Goal: Transaction & Acquisition: Obtain resource

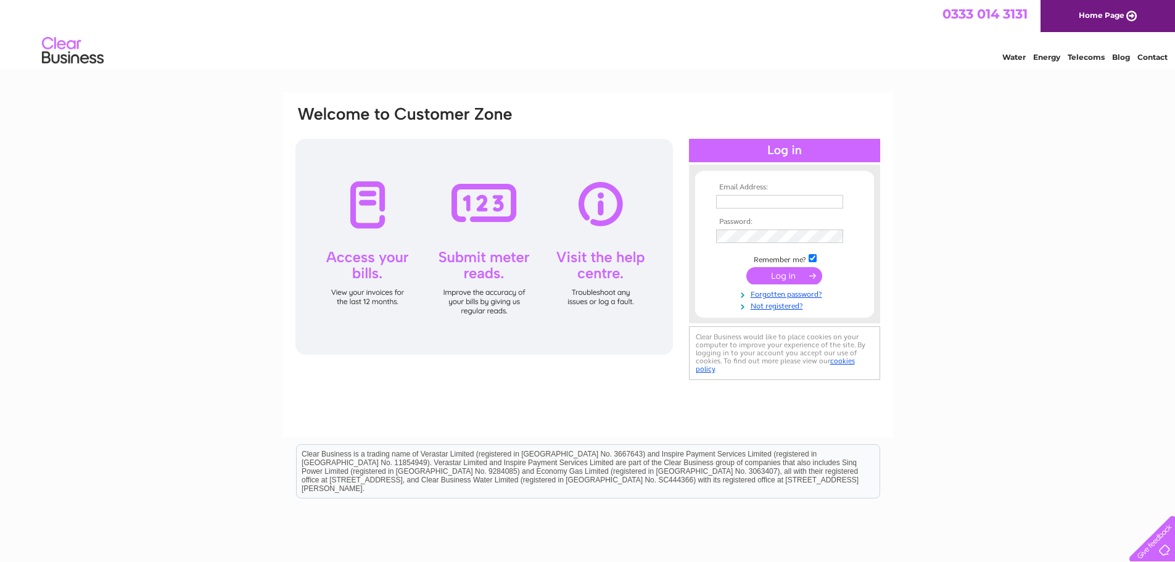
type input "accounts@queensparkfc.co.uk"
click at [766, 274] on input "submit" at bounding box center [784, 275] width 76 height 17
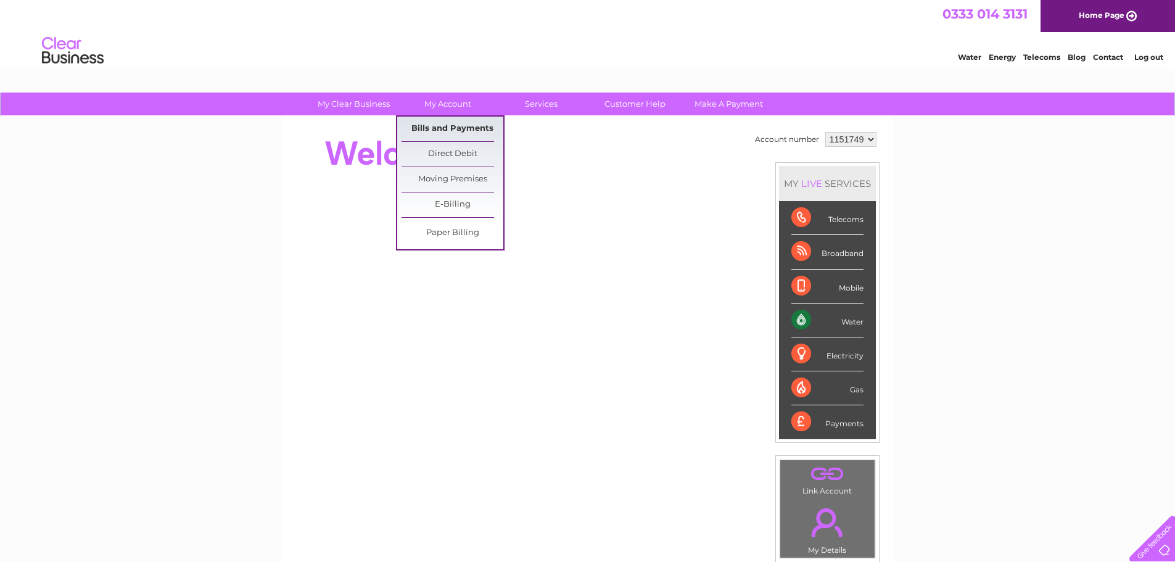
click at [456, 128] on link "Bills and Payments" at bounding box center [453, 129] width 102 height 25
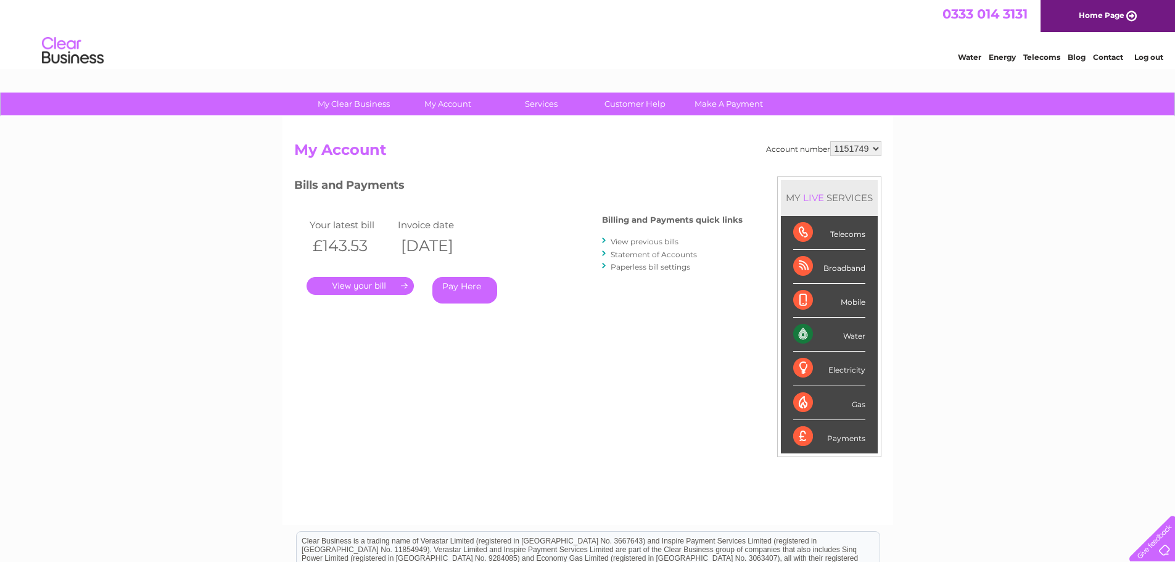
click at [355, 286] on link "." at bounding box center [360, 286] width 107 height 18
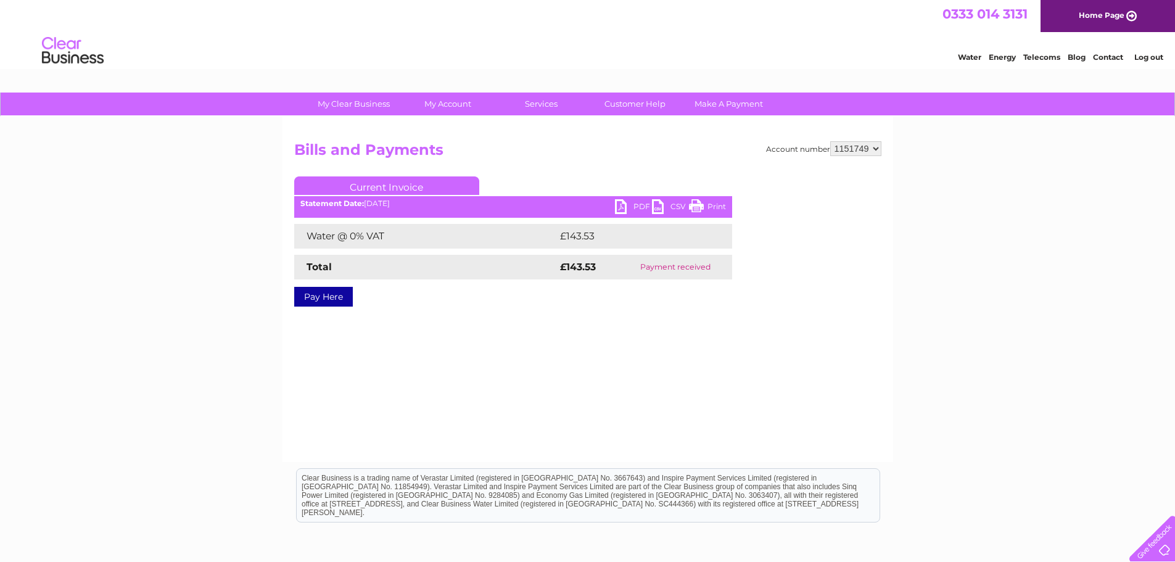
click at [619, 208] on link "PDF" at bounding box center [633, 208] width 37 height 18
drag, startPoint x: 564, startPoint y: 397, endPoint x: 561, endPoint y: 388, distance: 9.2
click at [564, 397] on div "Account number 1151749 Bills and Payments Current Invoice PDF CSV Print £143.53" at bounding box center [587, 289] width 611 height 345
